Goal: Transaction & Acquisition: Purchase product/service

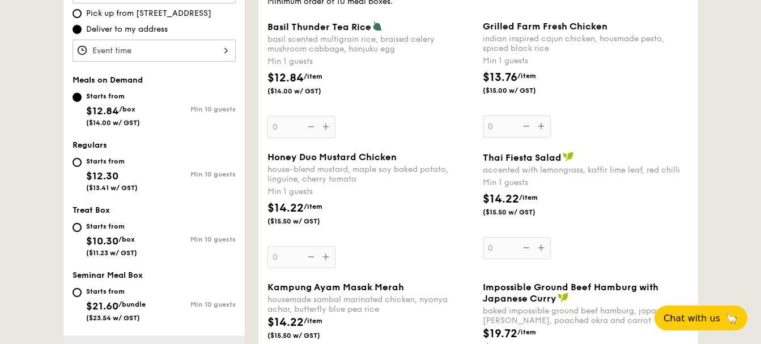
scroll to position [397, 0]
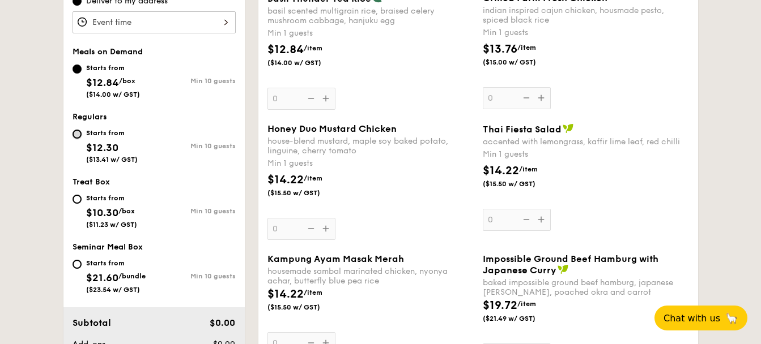
click at [80, 137] on input "Starts from $12.30 ($13.41 w/ GST) Min 10 guests" at bounding box center [77, 134] width 9 height 9
radio input "true"
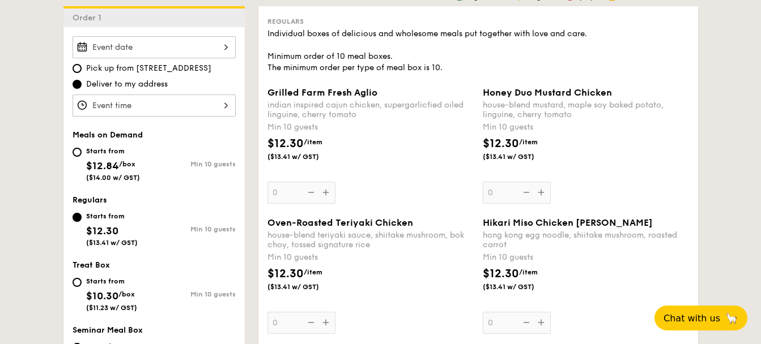
scroll to position [340, 0]
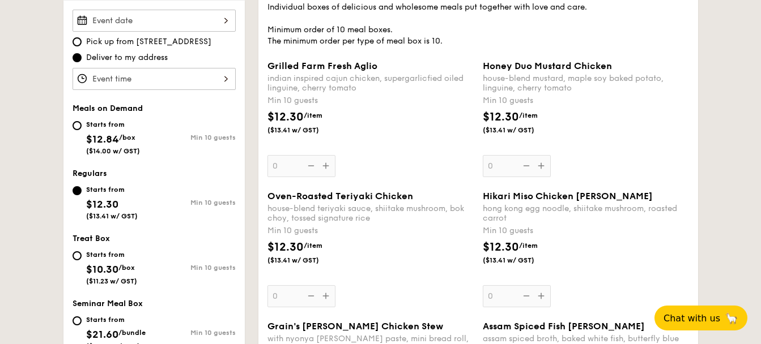
drag, startPoint x: 486, startPoint y: 132, endPoint x: 539, endPoint y: 128, distance: 53.4
click at [539, 128] on span "($13.41 w/ GST)" at bounding box center [521, 130] width 77 height 9
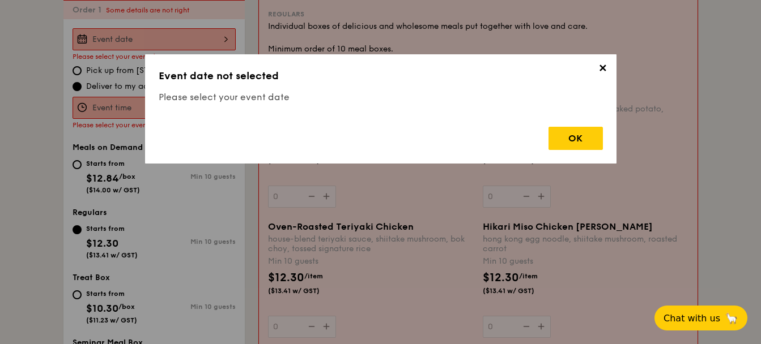
scroll to position [303, 0]
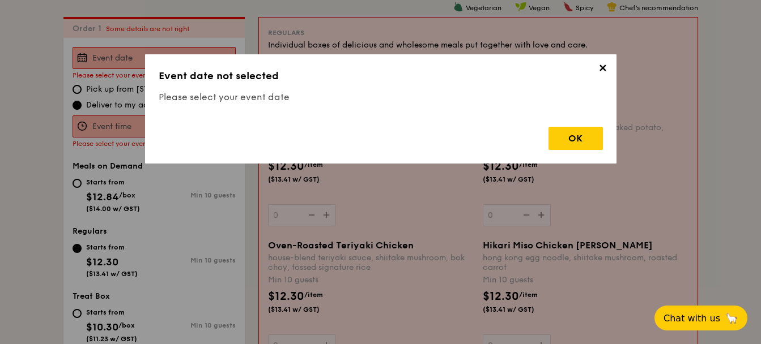
click at [589, 138] on div "OK" at bounding box center [575, 138] width 54 height 23
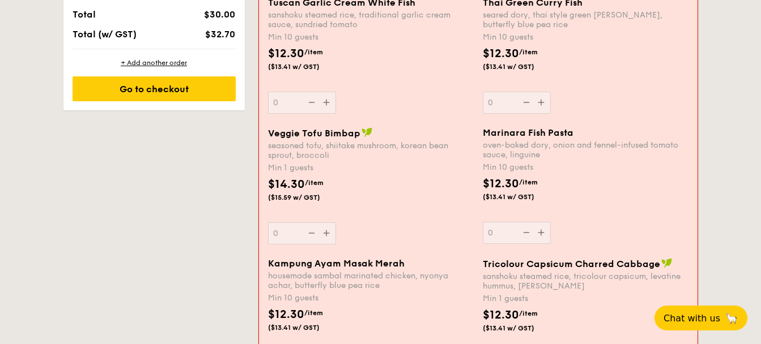
scroll to position [812, 0]
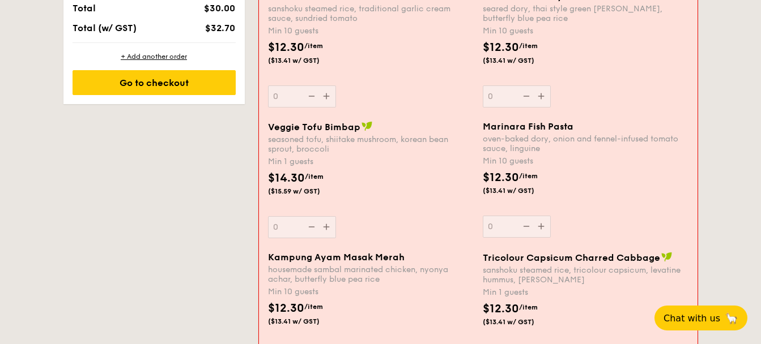
drag, startPoint x: 276, startPoint y: 130, endPoint x: 350, endPoint y: 137, distance: 74.0
click at [350, 137] on div "Veggie Tofu Bimbap seasoned tofu, shiitake mushroom, korean bean sprout, brocco…" at bounding box center [371, 137] width 206 height 33
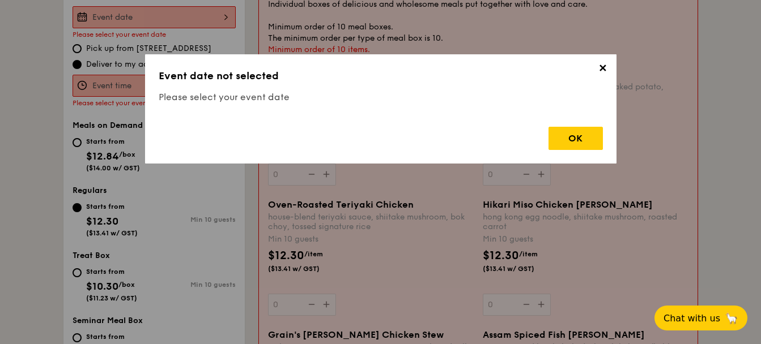
scroll to position [303, 0]
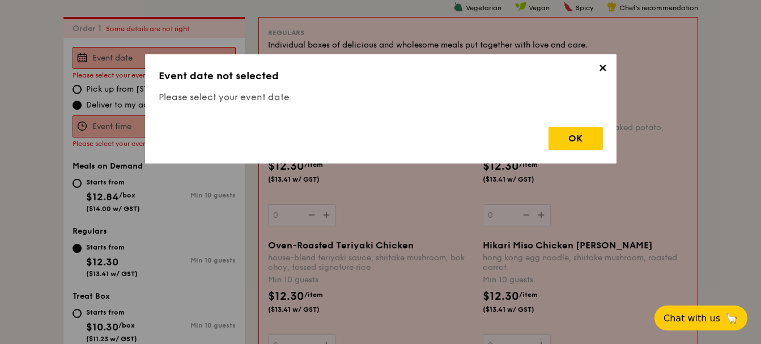
click at [598, 73] on span "✕" at bounding box center [603, 70] width 16 height 16
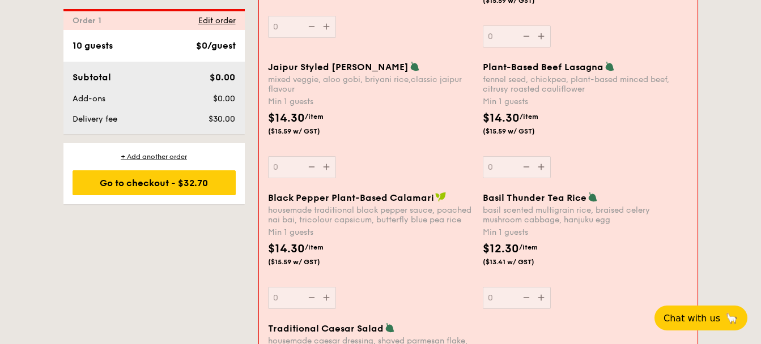
scroll to position [1322, 0]
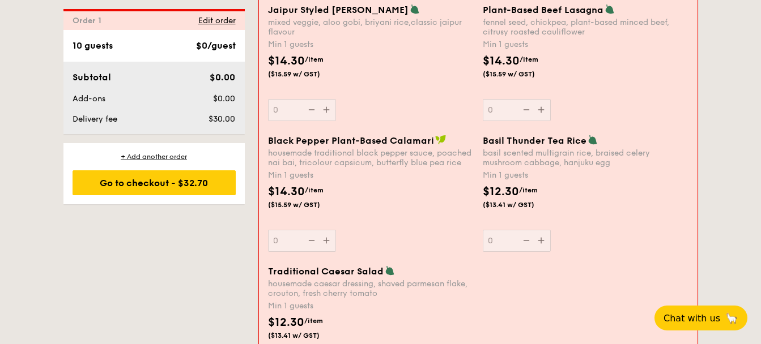
drag, startPoint x: 487, startPoint y: 141, endPoint x: 600, endPoint y: 140, distance: 113.3
click at [600, 140] on div "Basil Thunder Tea Rice" at bounding box center [586, 140] width 206 height 11
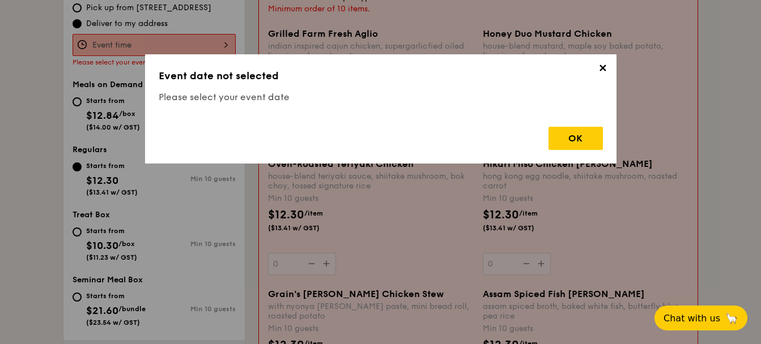
scroll to position [303, 0]
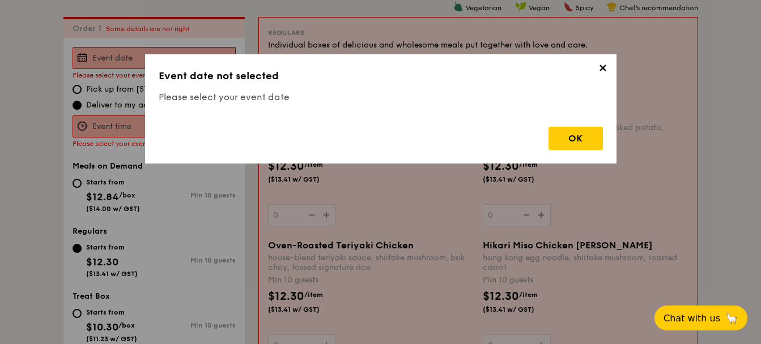
click at [594, 139] on div "OK" at bounding box center [575, 138] width 54 height 23
